Goal: Find specific page/section

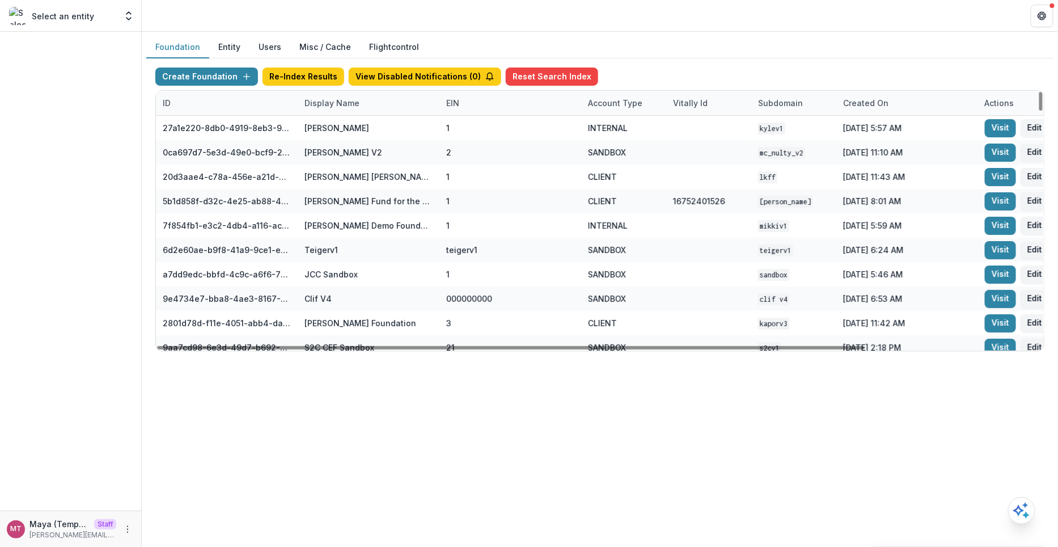
click at [337, 104] on div "Display Name" at bounding box center [332, 103] width 69 height 12
click at [327, 139] on hr at bounding box center [367, 139] width 136 height 1
click at [327, 134] on input at bounding box center [367, 128] width 136 height 18
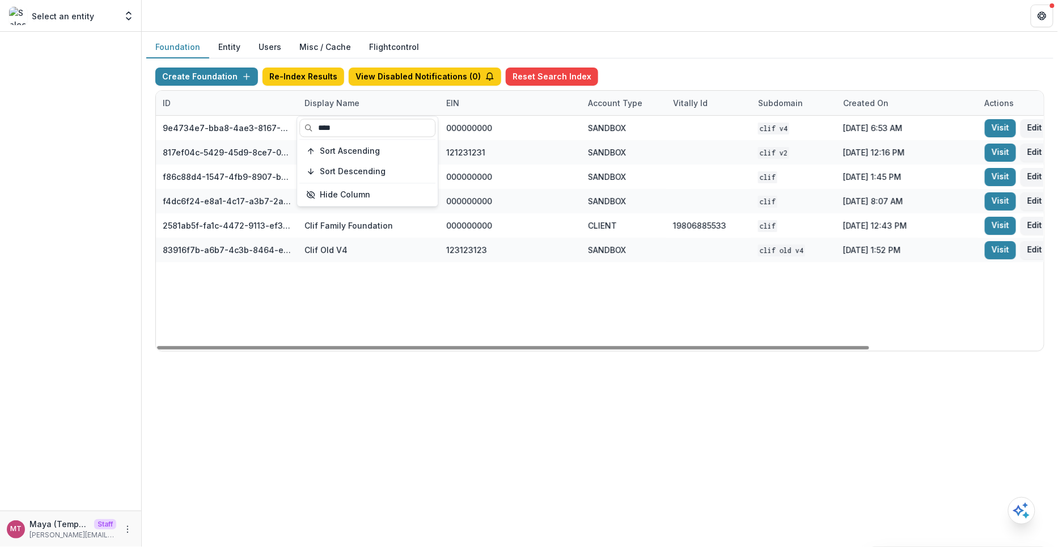
type input "****"
click at [671, 54] on div "Foundation Entity Users Misc / Cache Flightcontrol" at bounding box center [599, 47] width 907 height 22
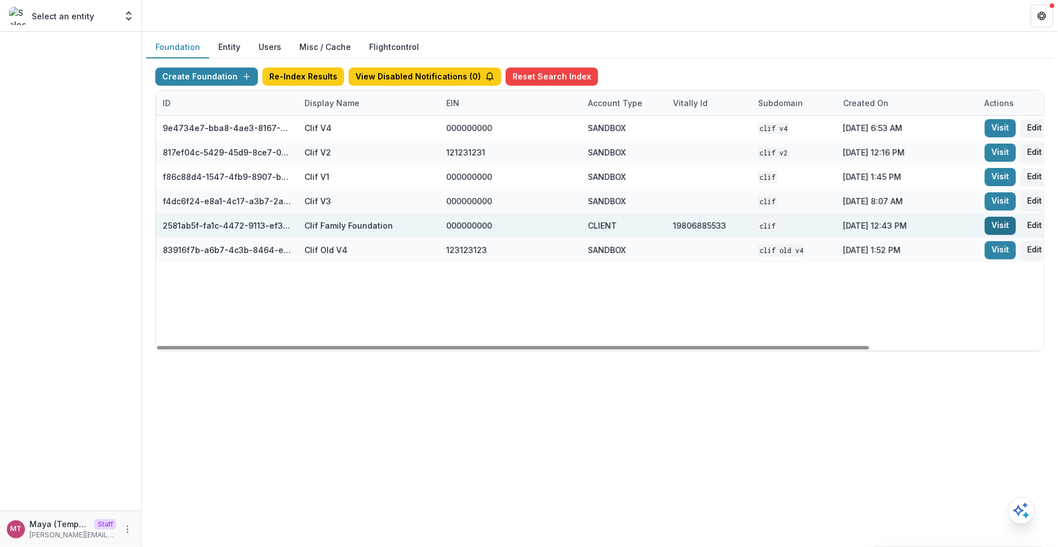
click at [985, 222] on link "Visit" at bounding box center [1000, 226] width 31 height 18
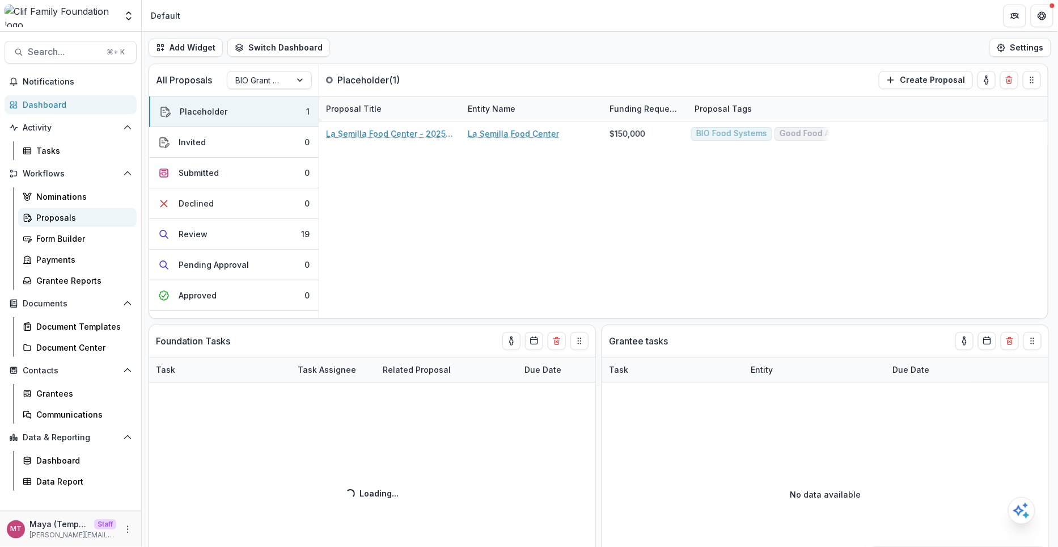
click at [86, 209] on link "Proposals" at bounding box center [77, 217] width 119 height 19
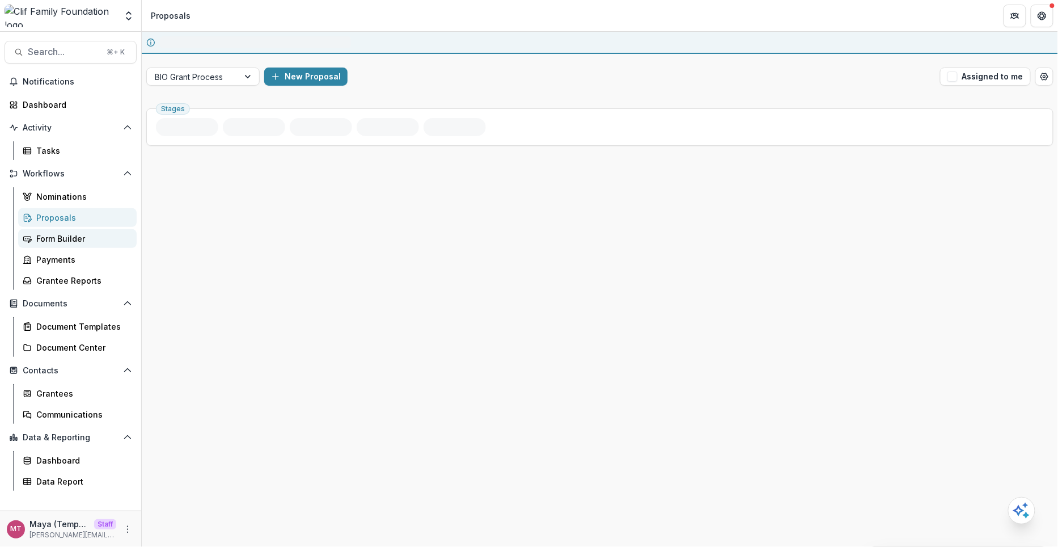
click at [73, 242] on div "Form Builder" at bounding box center [81, 239] width 91 height 12
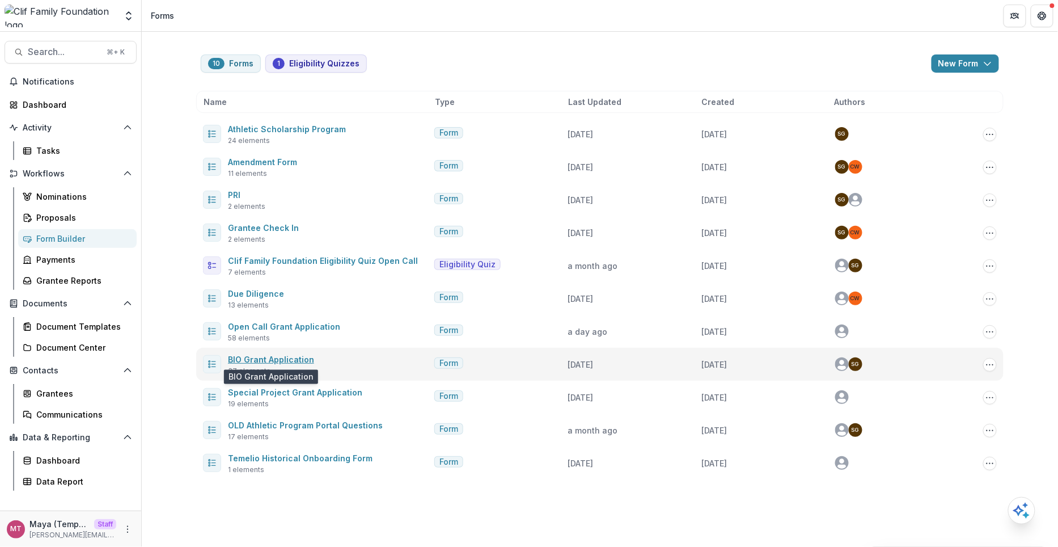
click at [261, 356] on link "BIO Grant Application" at bounding box center [271, 359] width 86 height 10
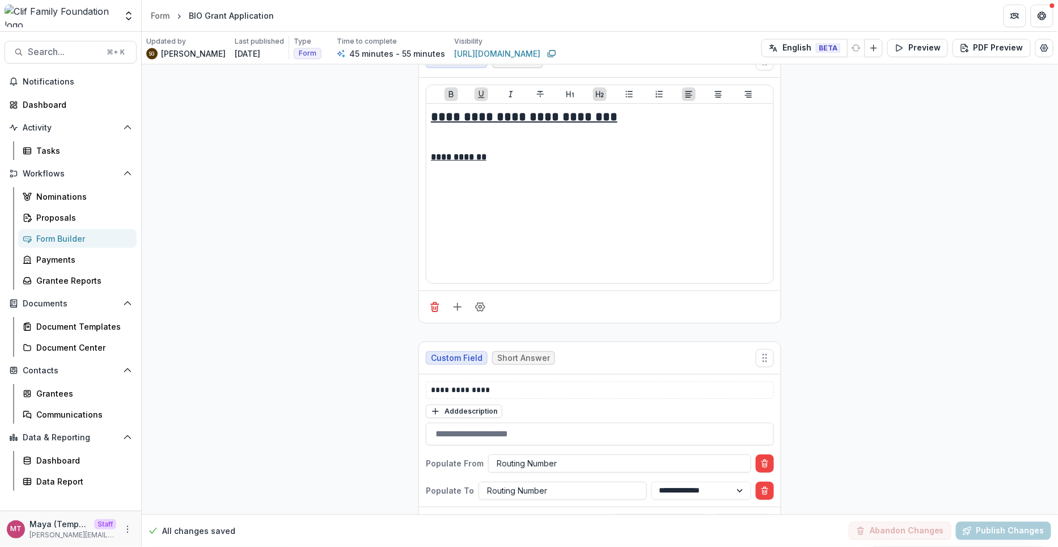
scroll to position [7012, 0]
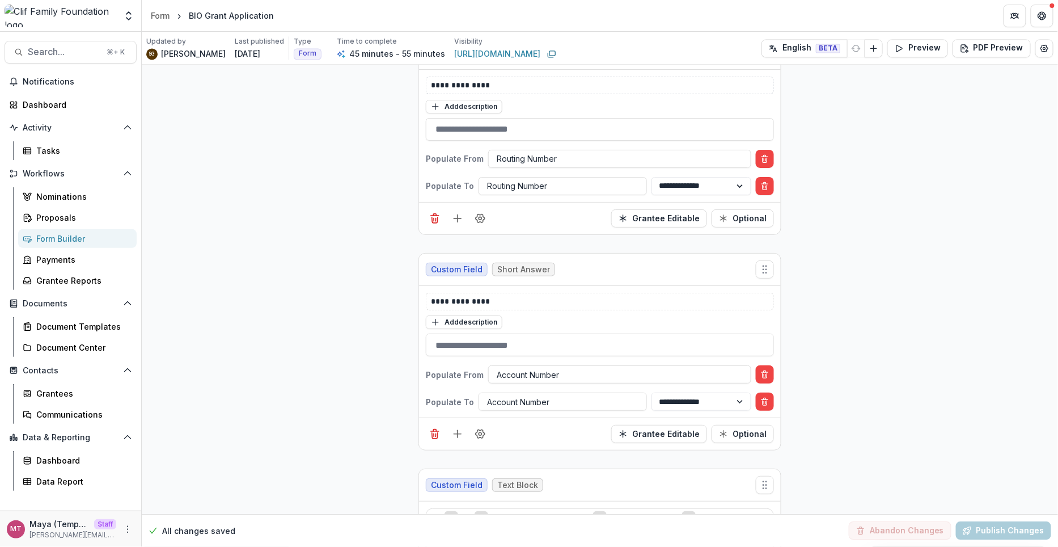
scroll to position [7290, 0]
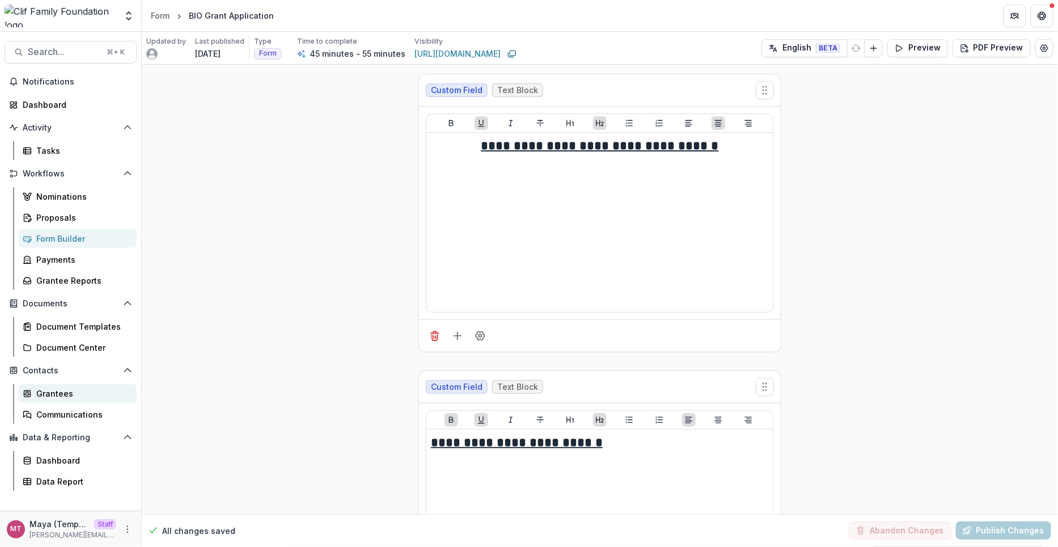
click at [60, 395] on div "Grantees" at bounding box center [81, 393] width 91 height 12
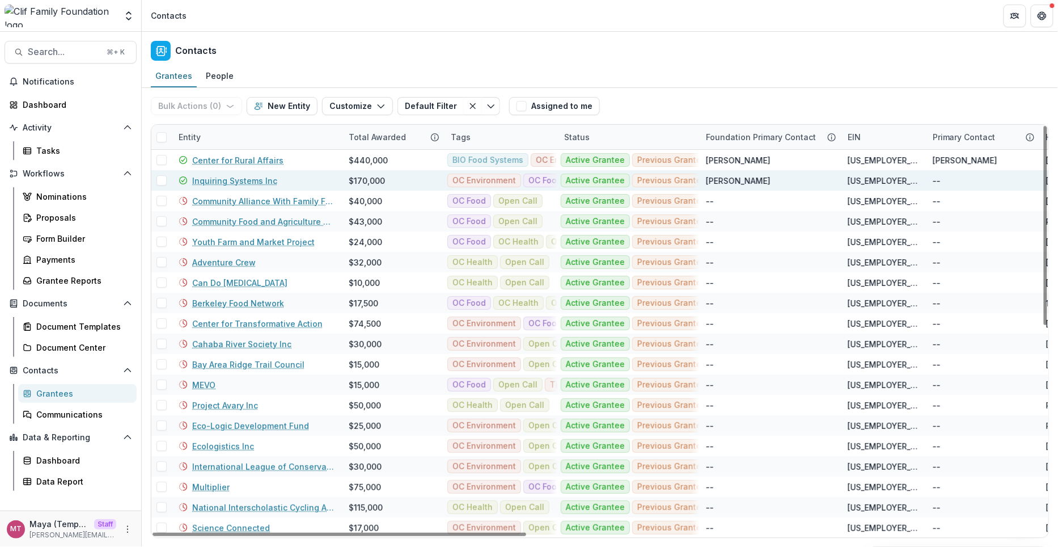
click at [237, 176] on link "Inquiring Systems Inc" at bounding box center [234, 181] width 85 height 12
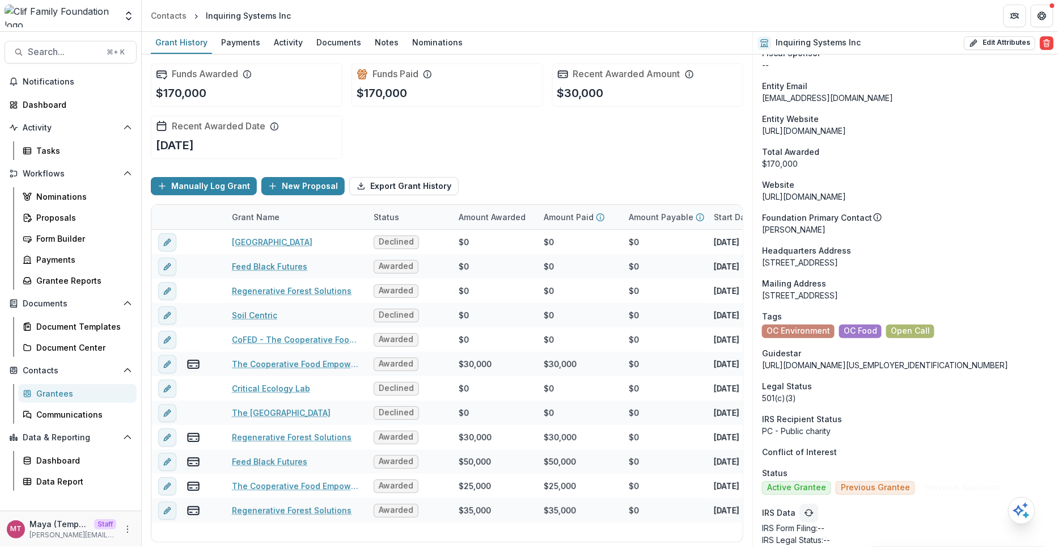
scroll to position [1774, 0]
